Goal: Task Accomplishment & Management: Use online tool/utility

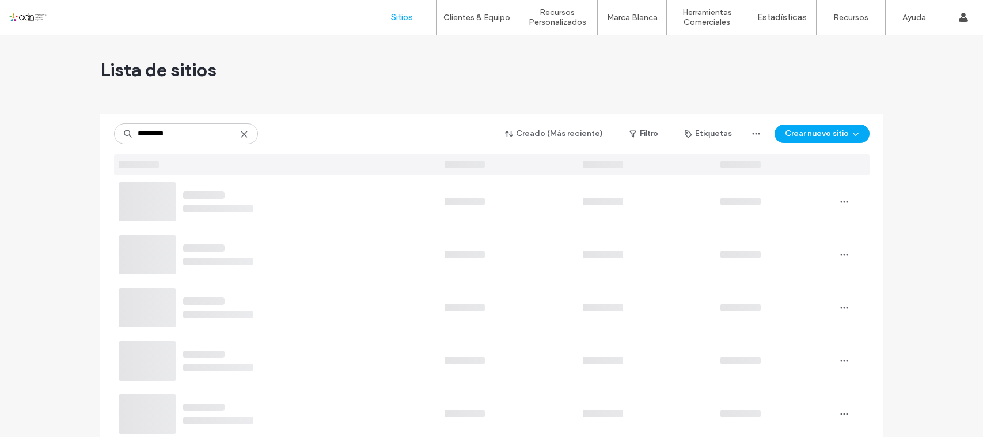
type input "*********"
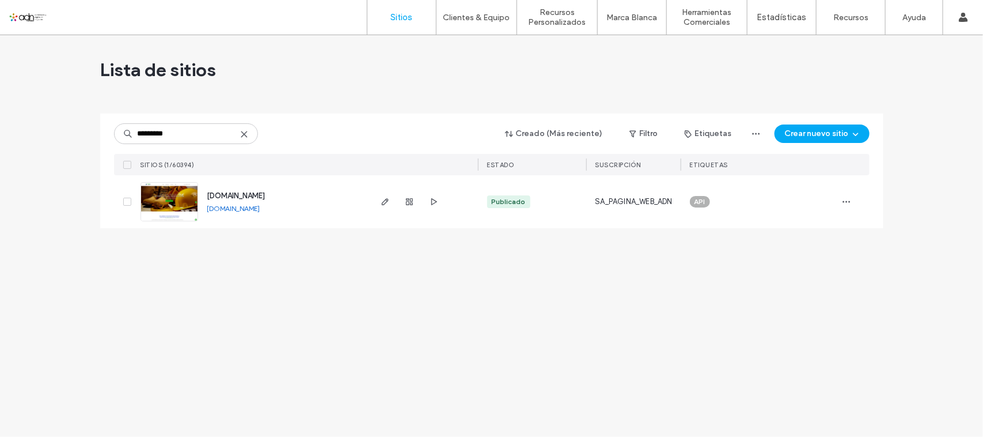
click at [260, 211] on link "[DOMAIN_NAME]" at bounding box center [233, 208] width 53 height 9
click at [186, 206] on img at bounding box center [169, 222] width 56 height 78
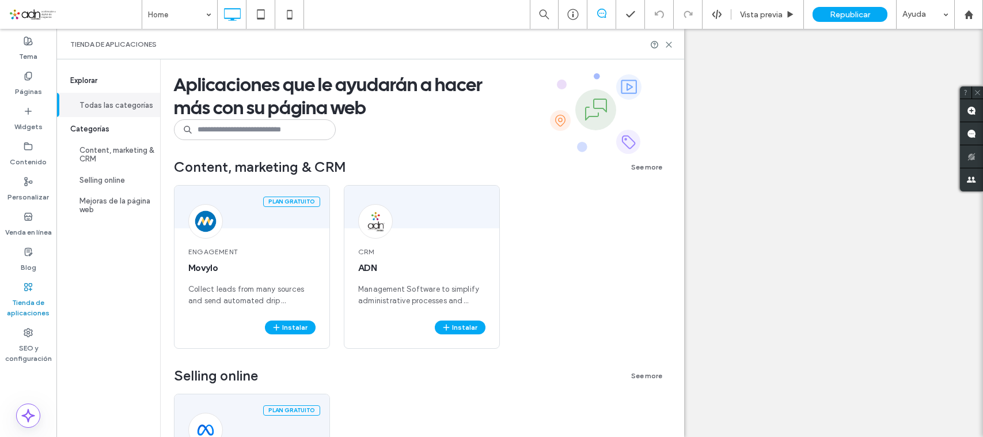
click at [461, 324] on button "Instalar" at bounding box center [460, 327] width 51 height 14
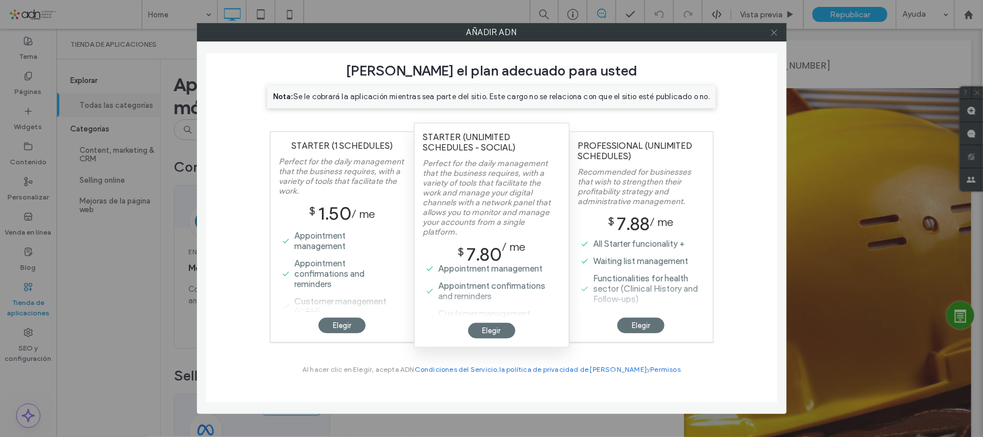
click at [775, 31] on icon at bounding box center [774, 32] width 9 height 9
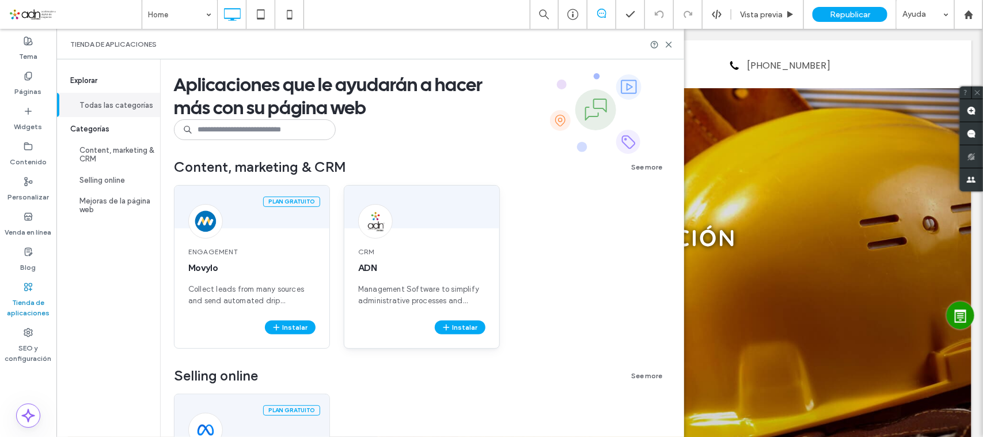
click at [431, 221] on div at bounding box center [421, 206] width 155 height 43
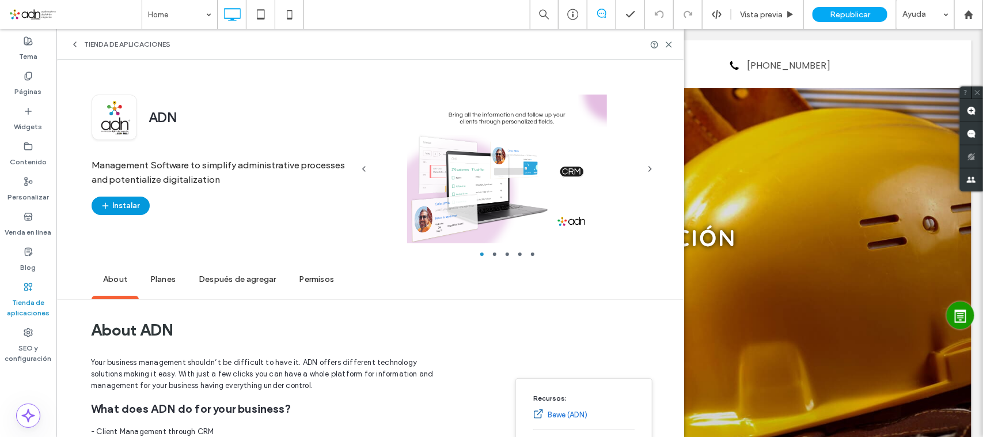
click at [111, 202] on span "button" at bounding box center [107, 205] width 12 height 17
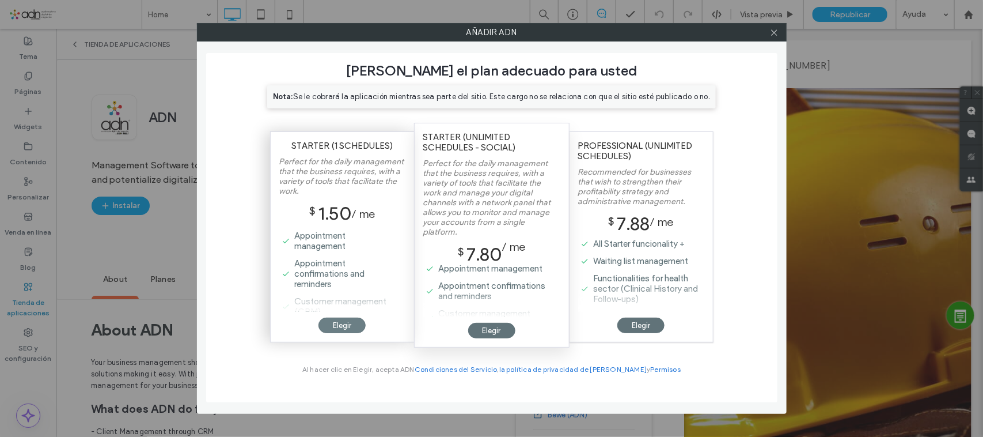
click at [350, 324] on div "Elegir" at bounding box center [342, 325] width 47 height 16
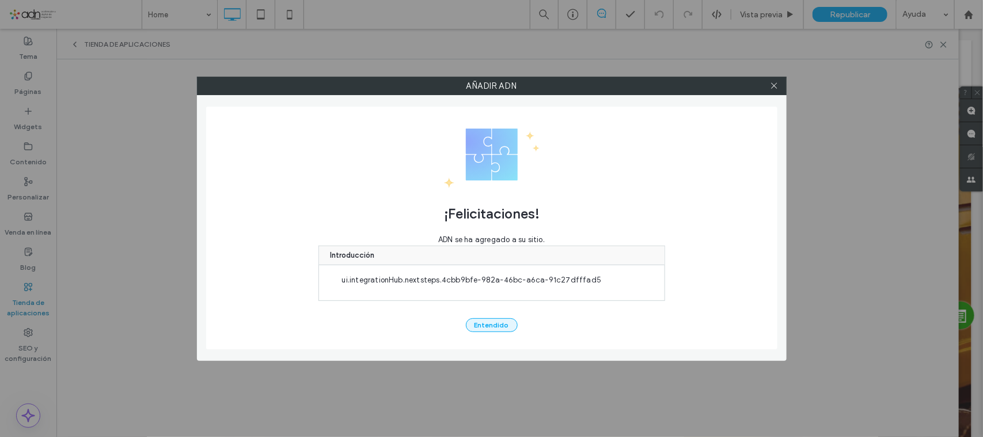
click at [496, 324] on button "Entendido" at bounding box center [492, 325] width 52 height 14
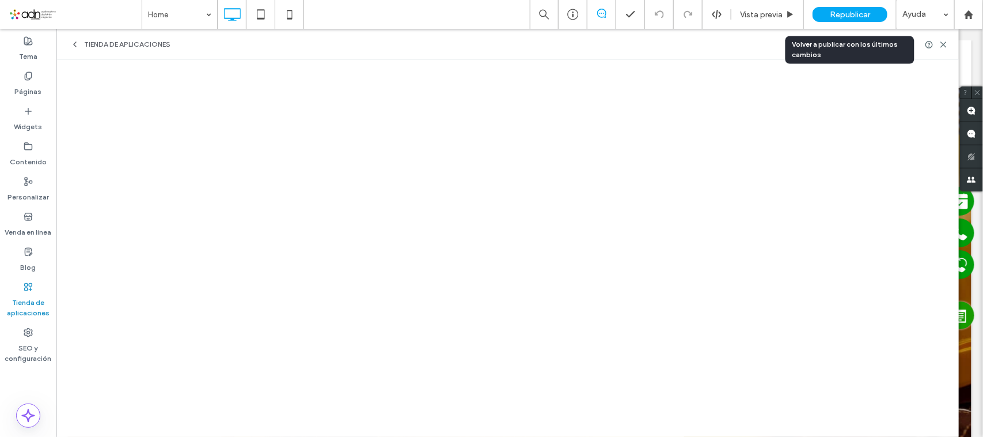
click at [865, 18] on span "Republicar" at bounding box center [850, 15] width 40 height 10
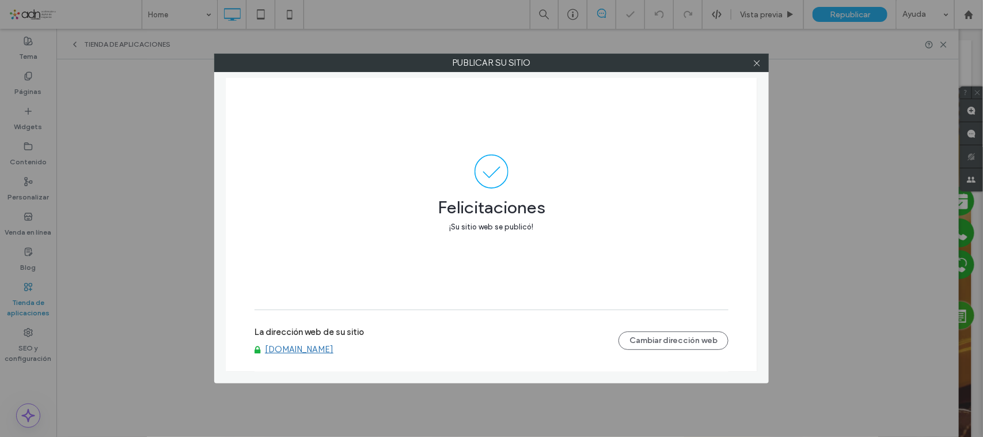
click at [334, 350] on link "[DOMAIN_NAME]" at bounding box center [299, 349] width 69 height 10
click at [762, 62] on div at bounding box center [756, 62] width 17 height 17
click at [756, 59] on icon at bounding box center [757, 63] width 9 height 9
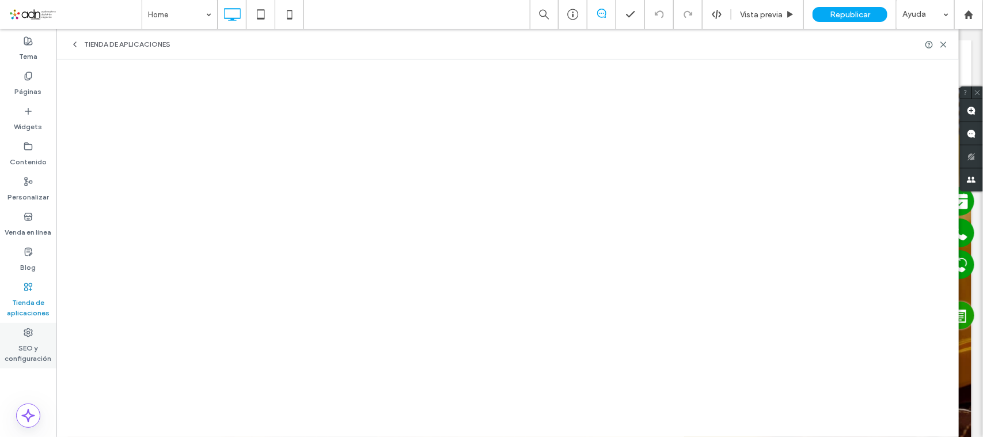
click at [19, 335] on div "SEO y configuración" at bounding box center [28, 346] width 56 height 46
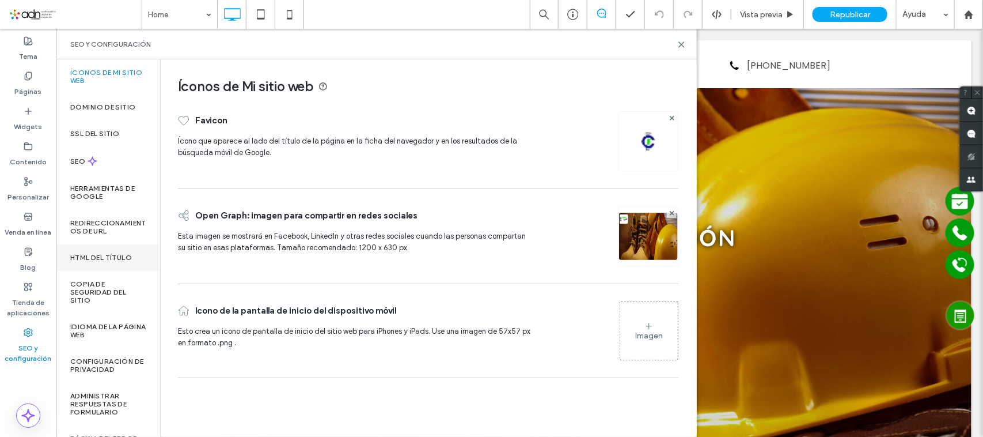
click at [102, 260] on label "HTML del título" at bounding box center [101, 257] width 62 height 8
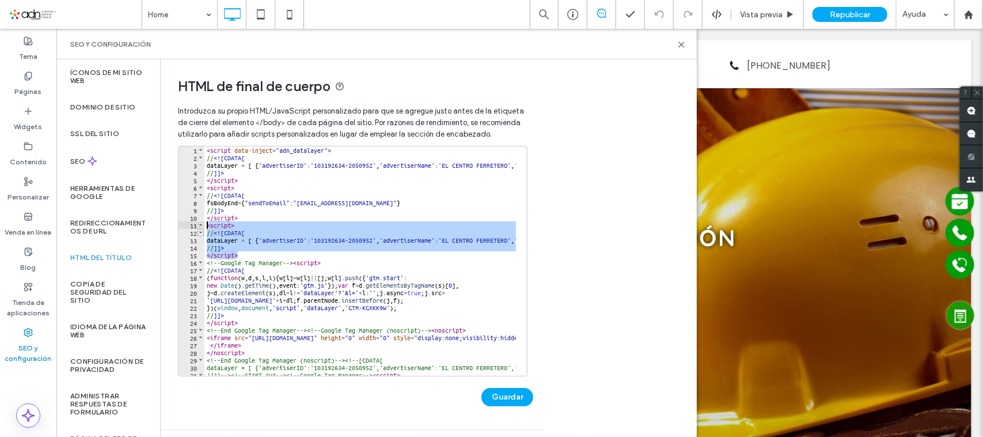
drag, startPoint x: 240, startPoint y: 253, endPoint x: 200, endPoint y: 229, distance: 46.8
click at [200, 229] on div "********* 1 2 3 4 5 6 7 8 9 10 11 12 13 14 15 16 17 18 19 20 21 22 23 24 25 26 …" at bounding box center [353, 261] width 350 height 230
type textarea "**********"
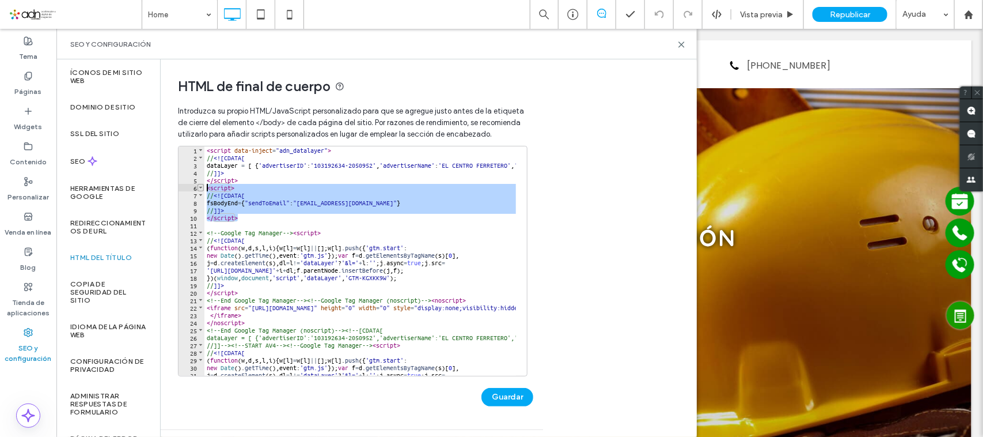
drag, startPoint x: 245, startPoint y: 218, endPoint x: 198, endPoint y: 191, distance: 54.4
click at [198, 191] on div "1 2 3 4 5 6 7 8 9 10 11 12 13 14 15 16 17 18 19 20 21 22 23 24 25 26 27 28 29 3…" at bounding box center [353, 261] width 350 height 230
type textarea "**********"
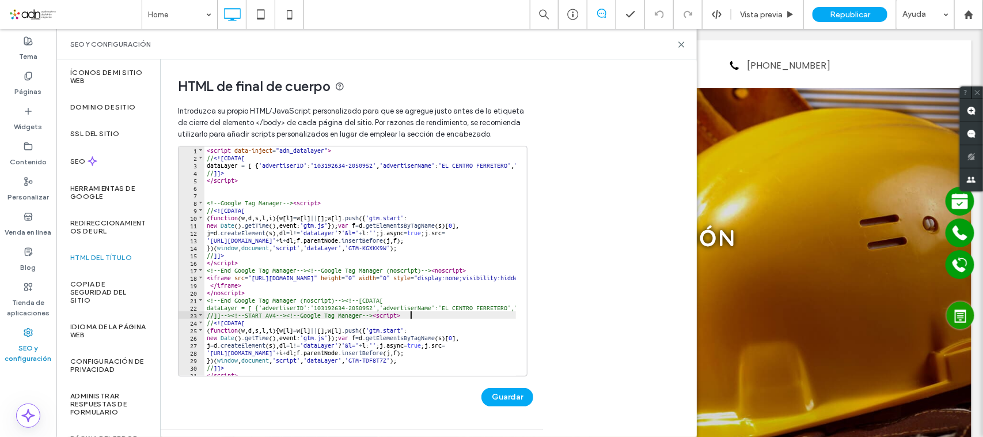
click at [419, 317] on div "< script data-inject = "adn_datalayer" > // <![CDATA[ dataLayer = [ { 'advertis…" at bounding box center [734, 262] width 1059 height 233
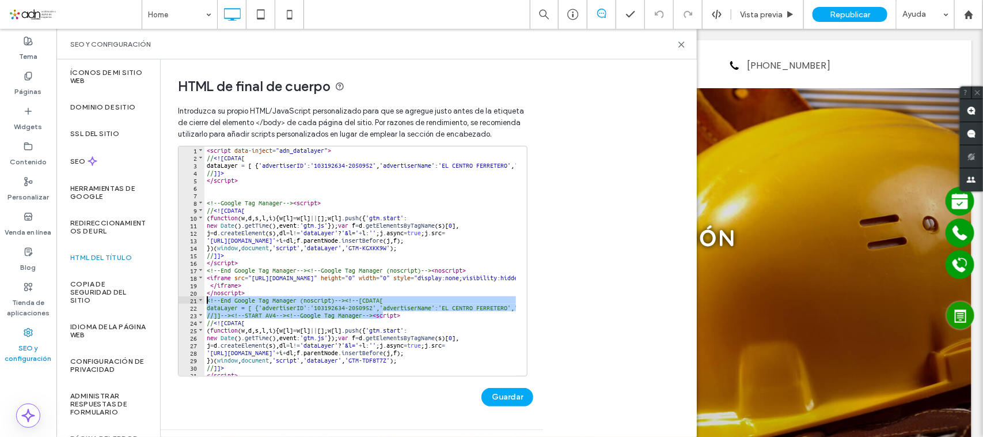
drag, startPoint x: 384, startPoint y: 317, endPoint x: 205, endPoint y: 300, distance: 180.0
click at [205, 300] on div "< script data-inject = "adn_datalayer" > // <![CDATA[ dataLayer = [ { 'advertis…" at bounding box center [734, 262] width 1059 height 233
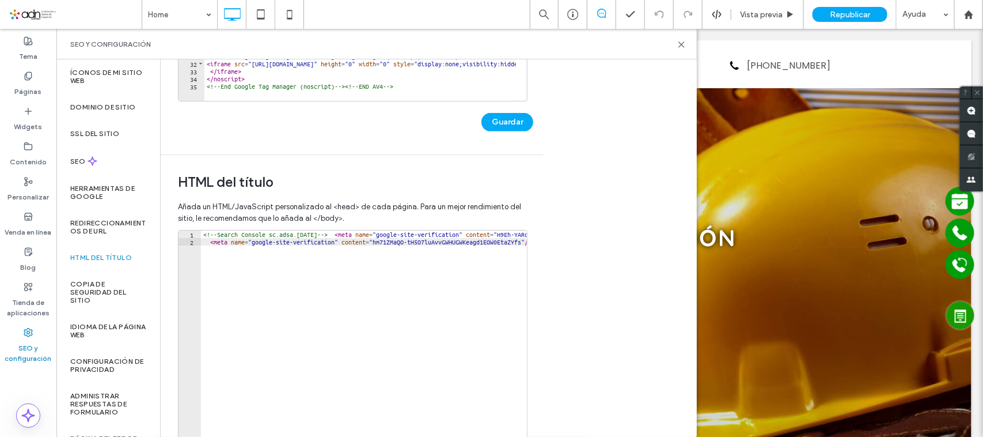
scroll to position [288, 0]
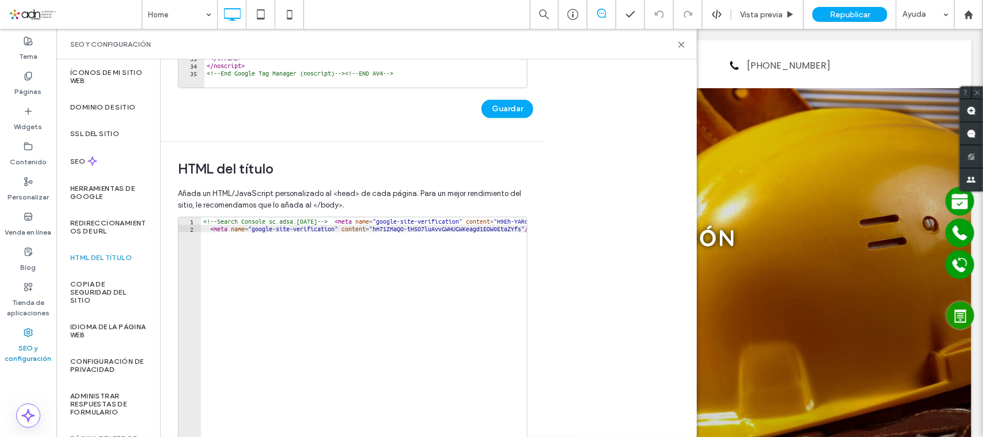
type textarea "********"
drag, startPoint x: 338, startPoint y: 222, endPoint x: 374, endPoint y: 171, distance: 63.6
click at [337, 222] on div "<!-- Search Console sc.adsa.oct25 --> < meta name = "google-site-verification" …" at bounding box center [431, 333] width 461 height 233
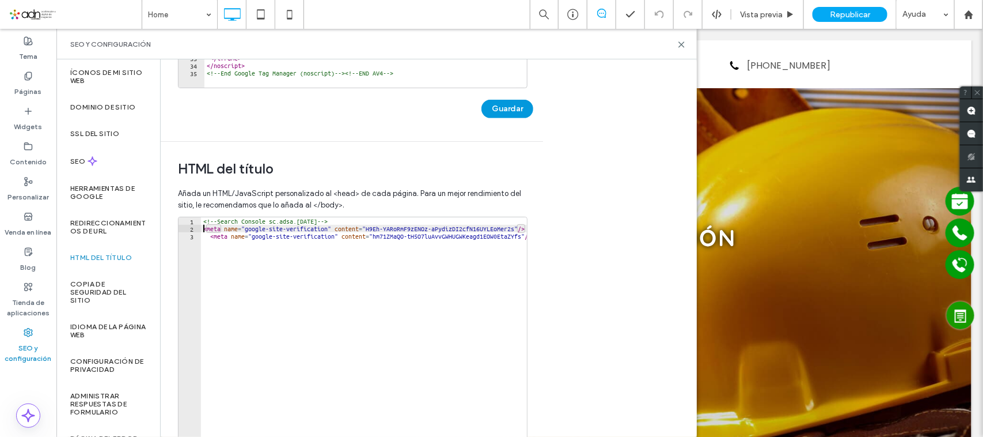
type textarea "**********"
click at [513, 109] on button "Guardar" at bounding box center [508, 109] width 52 height 18
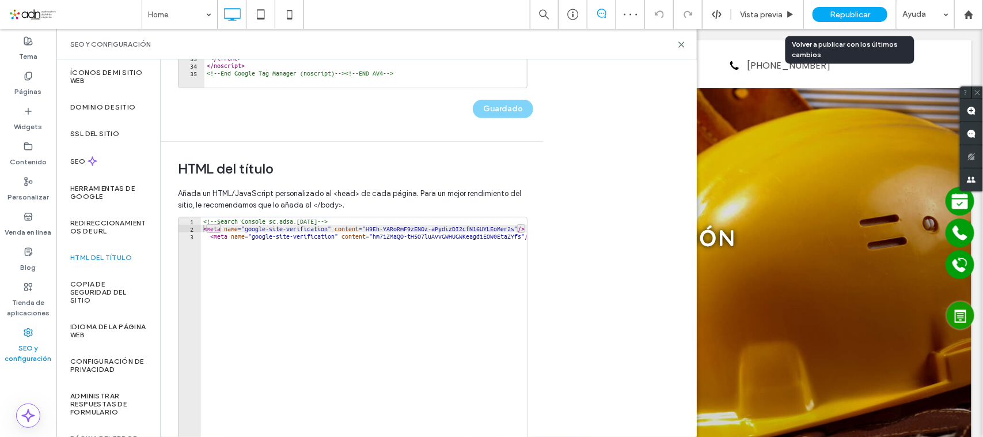
scroll to position [352, 0]
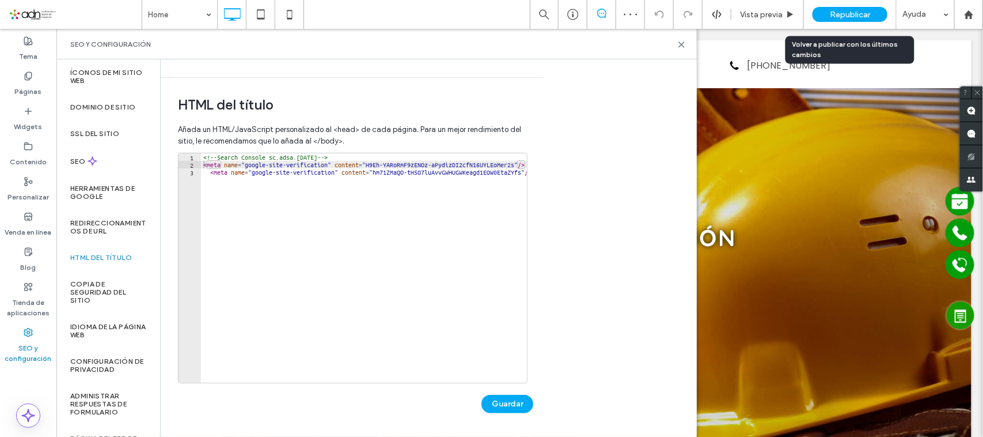
click at [843, 12] on span "Republicar" at bounding box center [850, 15] width 40 height 10
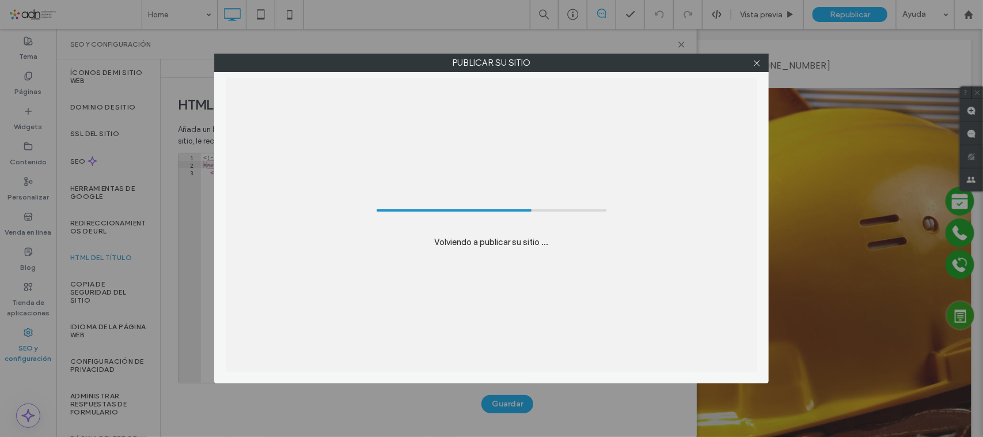
scroll to position [0, 0]
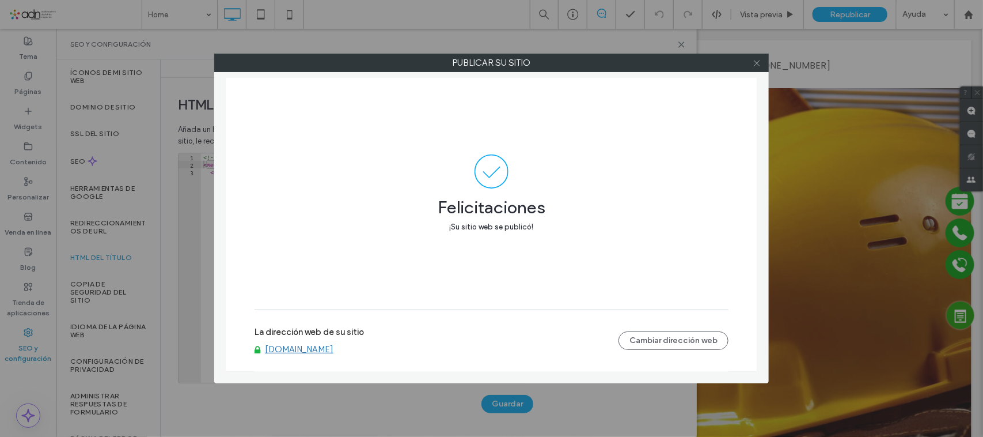
click at [755, 60] on icon at bounding box center [757, 63] width 9 height 9
